Goal: Task Accomplishment & Management: Use online tool/utility

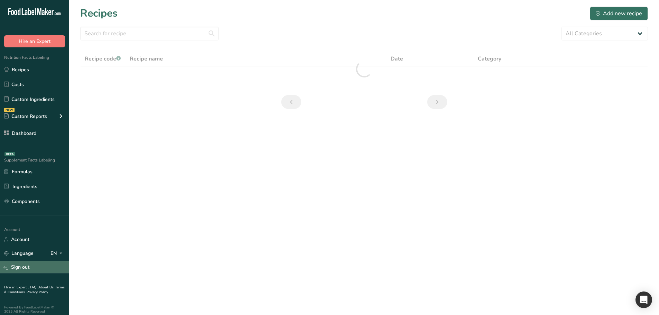
click at [38, 269] on link "Sign out" at bounding box center [34, 267] width 69 height 12
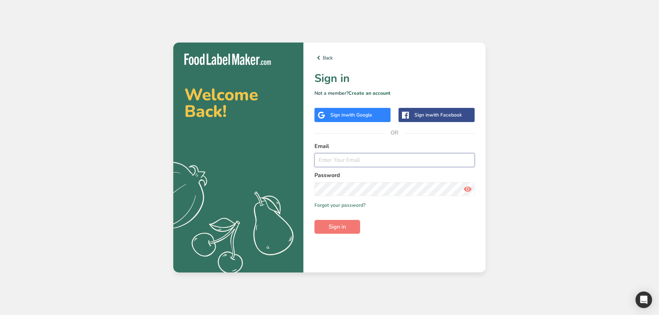
click at [379, 161] on input "email" at bounding box center [394, 160] width 160 height 14
paste input "[EMAIL_ADDRESS][DOMAIN_NAME]"
type input "[EMAIL_ADDRESS][DOMAIN_NAME]"
click at [314, 220] on button "Sign in" at bounding box center [337, 227] width 46 height 14
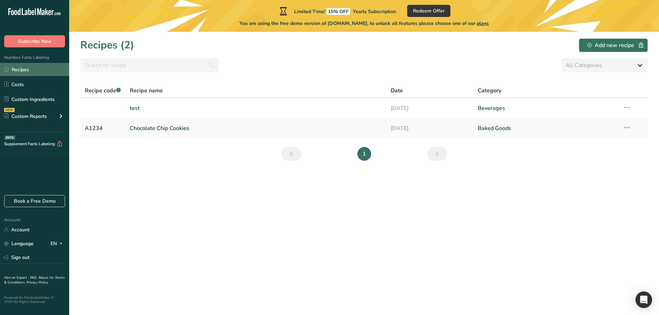
click at [58, 71] on link "Recipes" at bounding box center [34, 69] width 69 height 13
click at [179, 109] on link "test" at bounding box center [256, 108] width 253 height 15
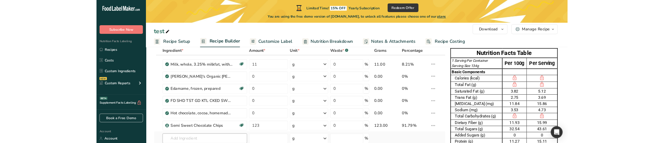
scroll to position [69, 0]
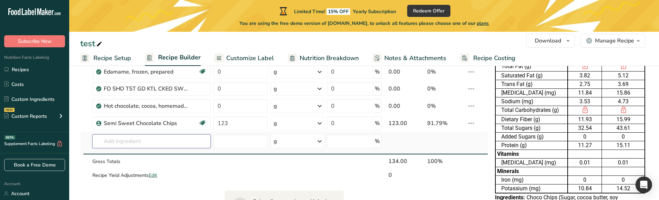
click at [155, 142] on input "text" at bounding box center [151, 141] width 118 height 14
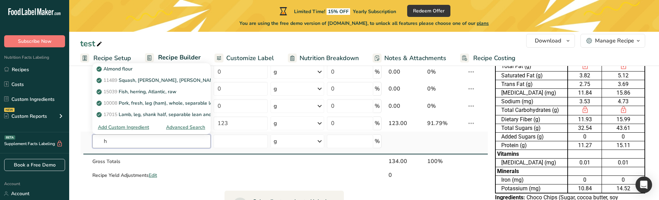
type input "h"
click at [193, 129] on div "Advanced Search" at bounding box center [185, 127] width 39 height 7
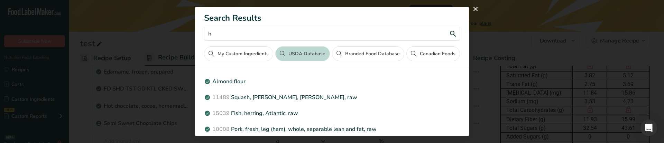
click at [277, 31] on input "h" at bounding box center [331, 34] width 255 height 14
paste input "Hot chocolate, cocoa, homemade, prepared with whole milk"
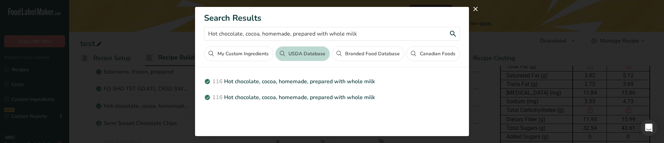
type input "Hot chocolate, cocoa, homemade, prepared with whole milk"
click at [372, 55] on button "Branded Food Database" at bounding box center [368, 53] width 72 height 15
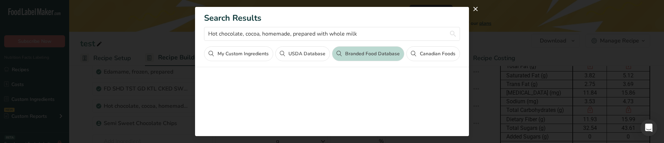
click at [419, 53] on button "Canadian Foods" at bounding box center [432, 53] width 53 height 15
